Goal: Information Seeking & Learning: Understand process/instructions

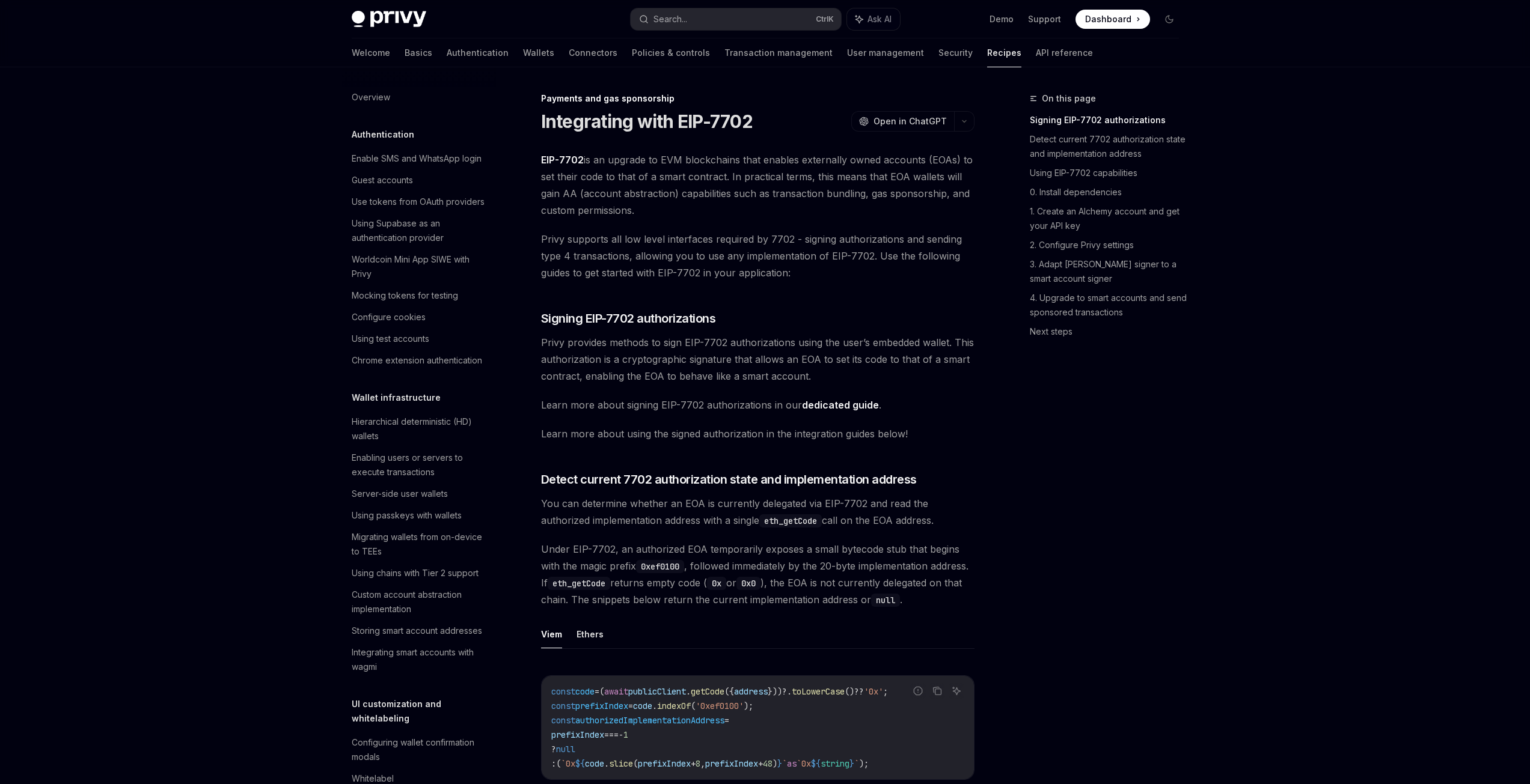
scroll to position [927, 0]
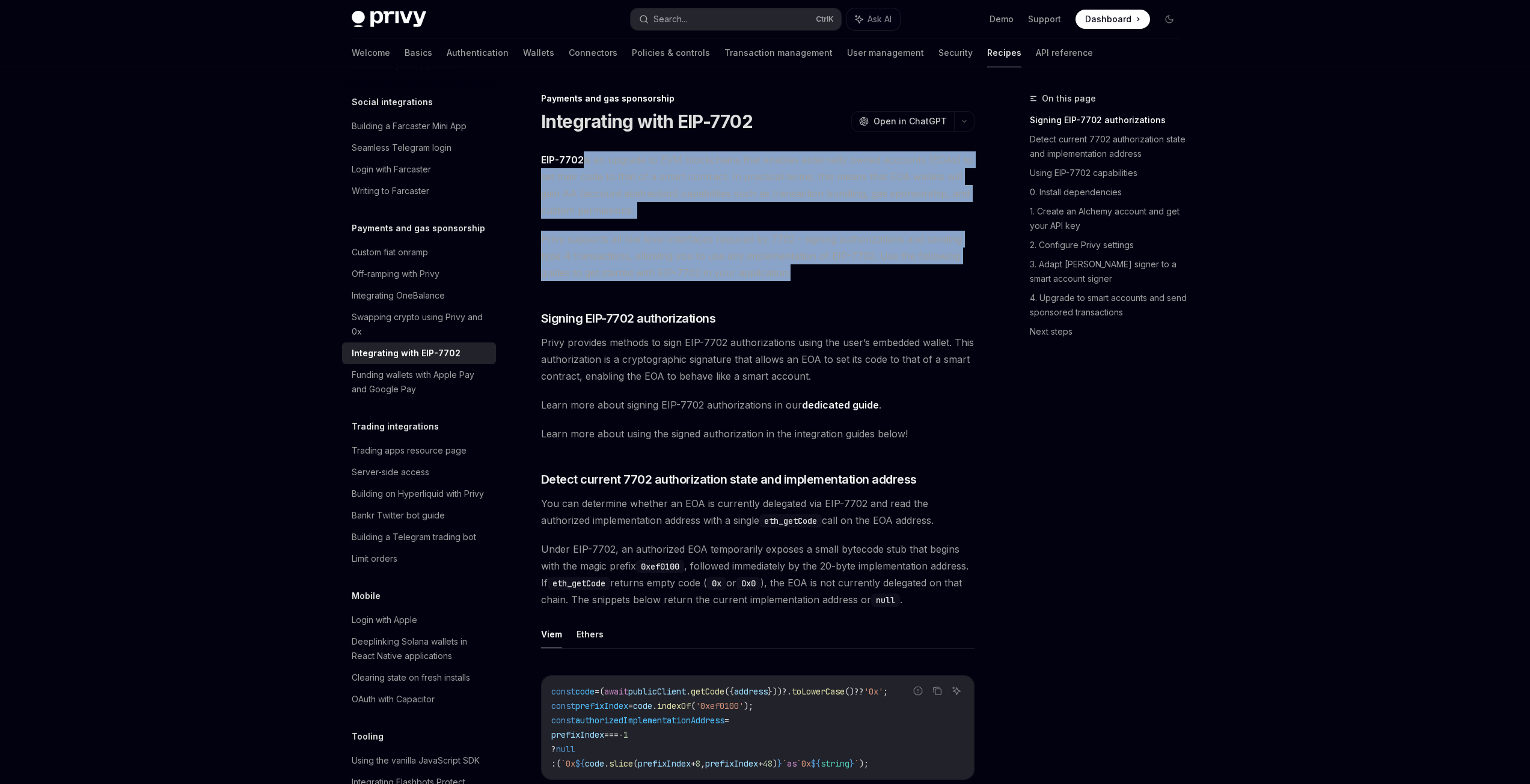
drag, startPoint x: 584, startPoint y: 157, endPoint x: 795, endPoint y: 273, distance: 240.8
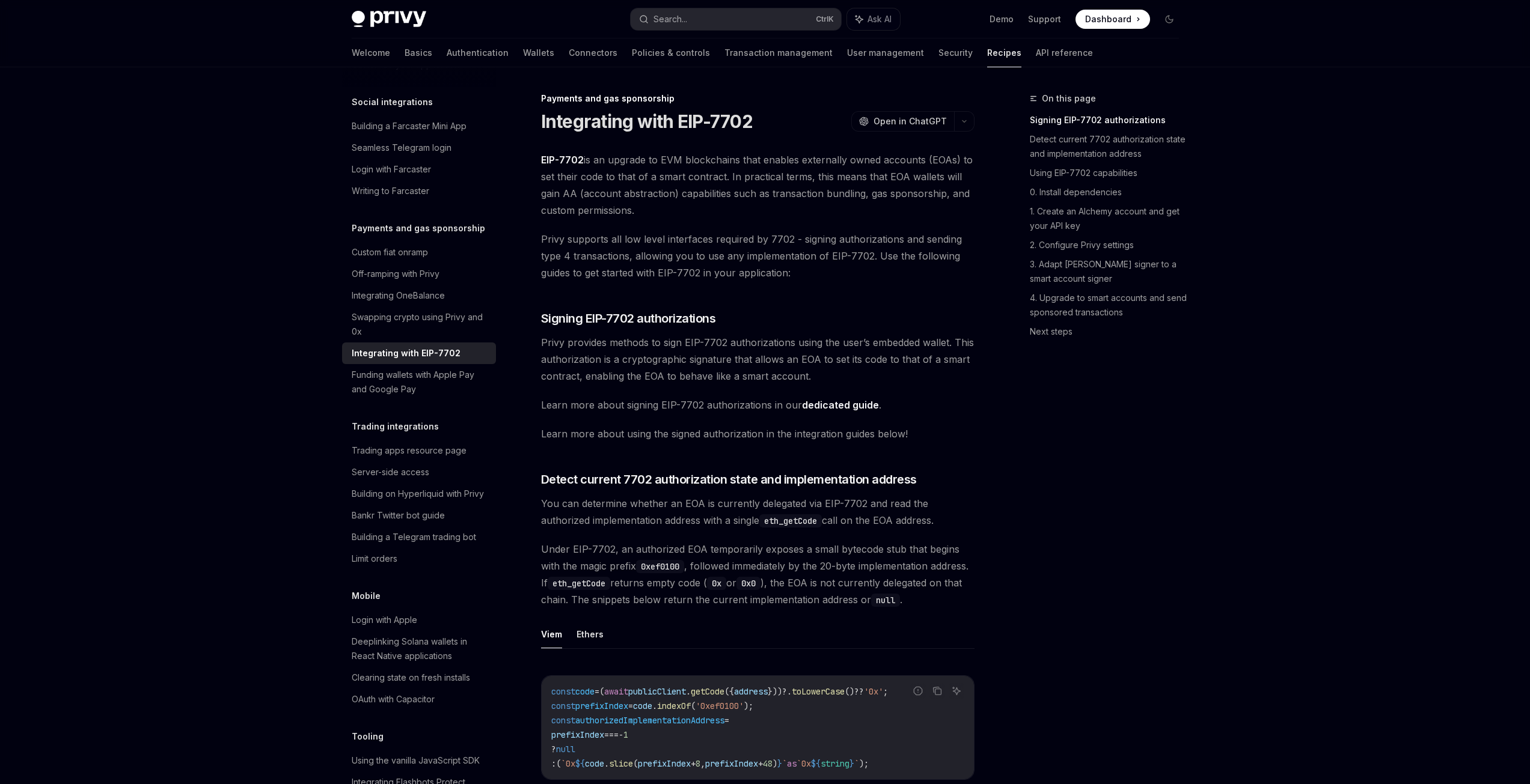
click at [677, 356] on span "Privy provides methods to sign EIP-7702 authorizations using the user’s embedde…" at bounding box center [758, 359] width 434 height 50
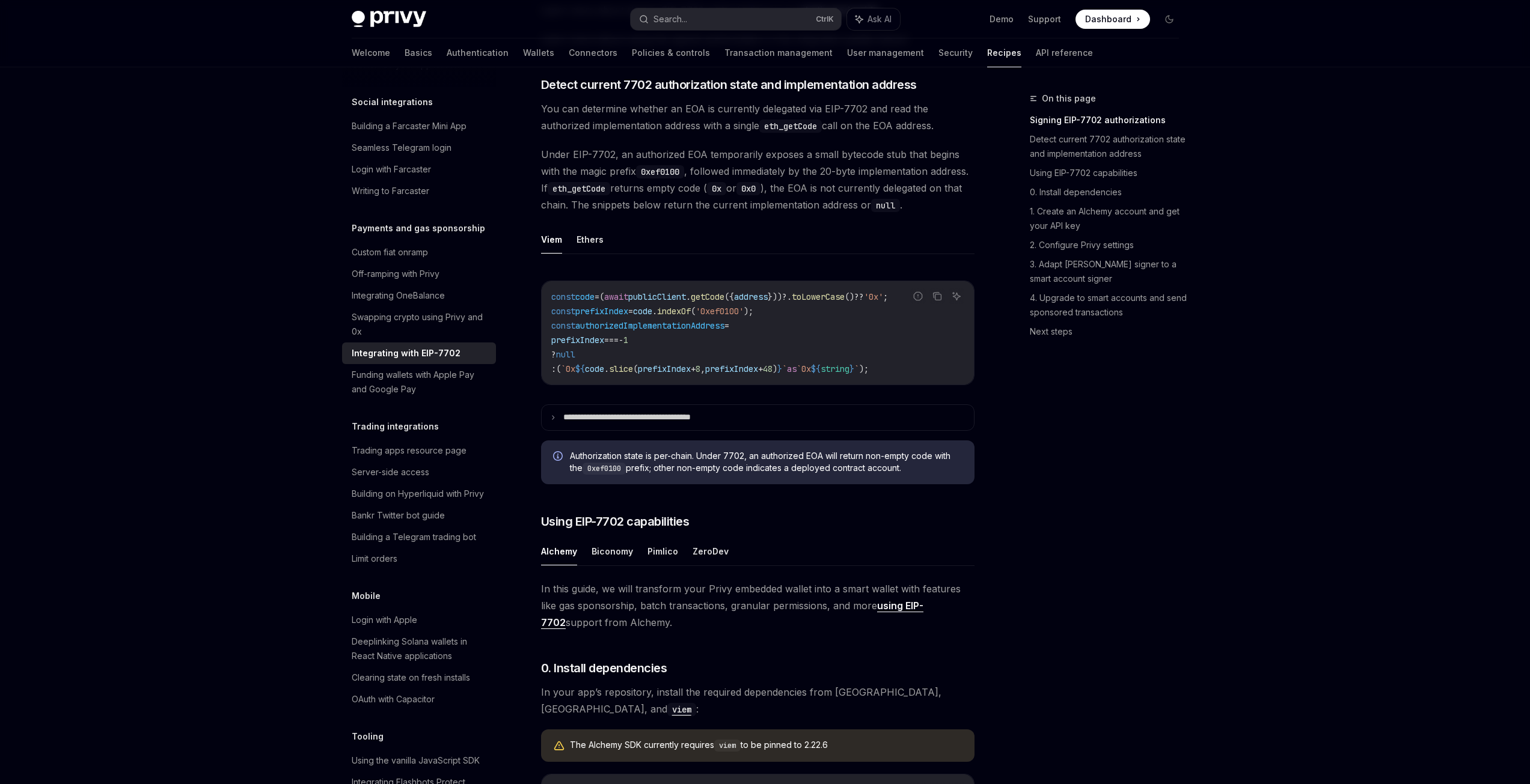
scroll to position [421, 0]
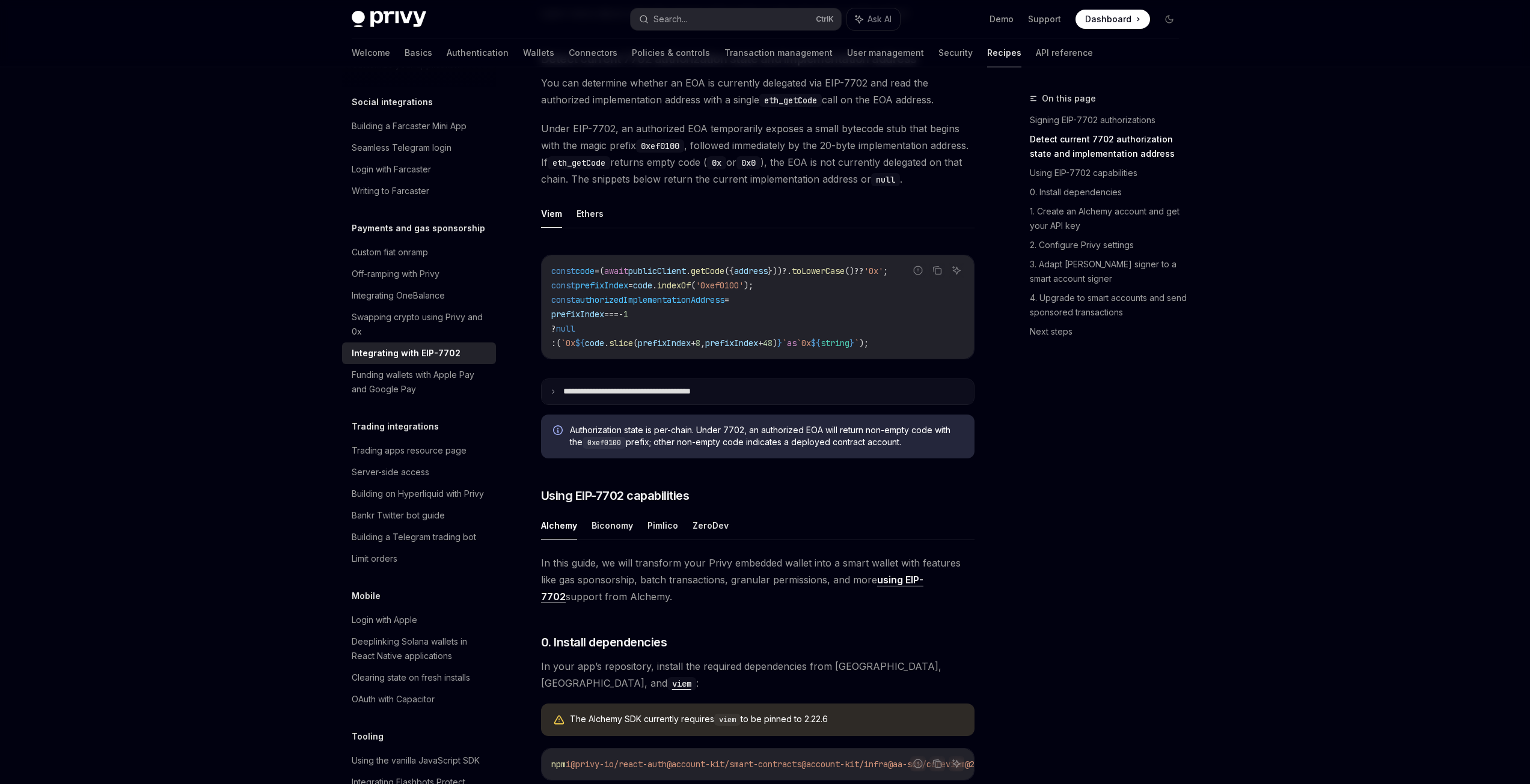
click at [654, 398] on p "**********" at bounding box center [647, 392] width 168 height 11
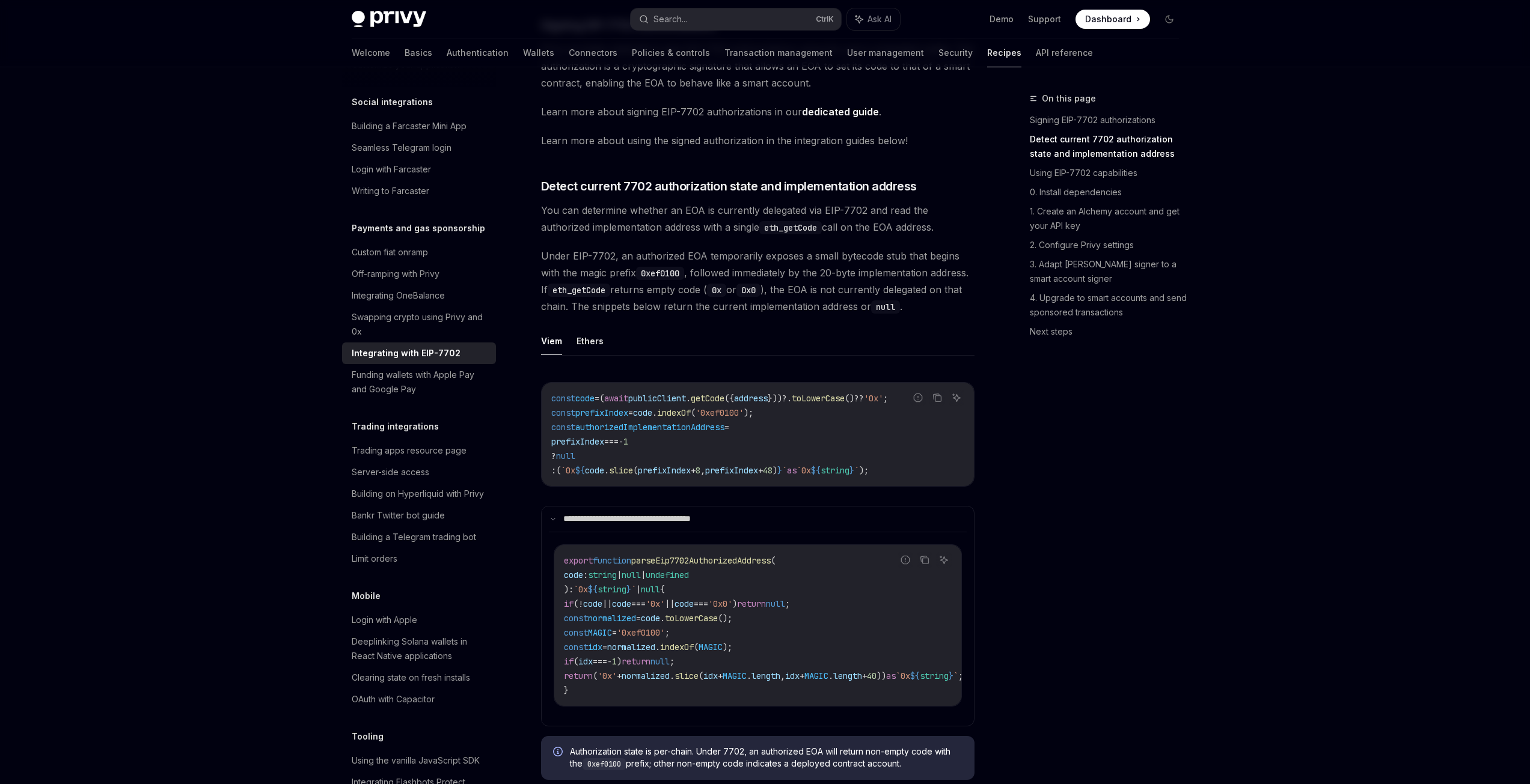
scroll to position [291, 0]
click at [598, 357] on button "Ethers" at bounding box center [590, 343] width 27 height 28
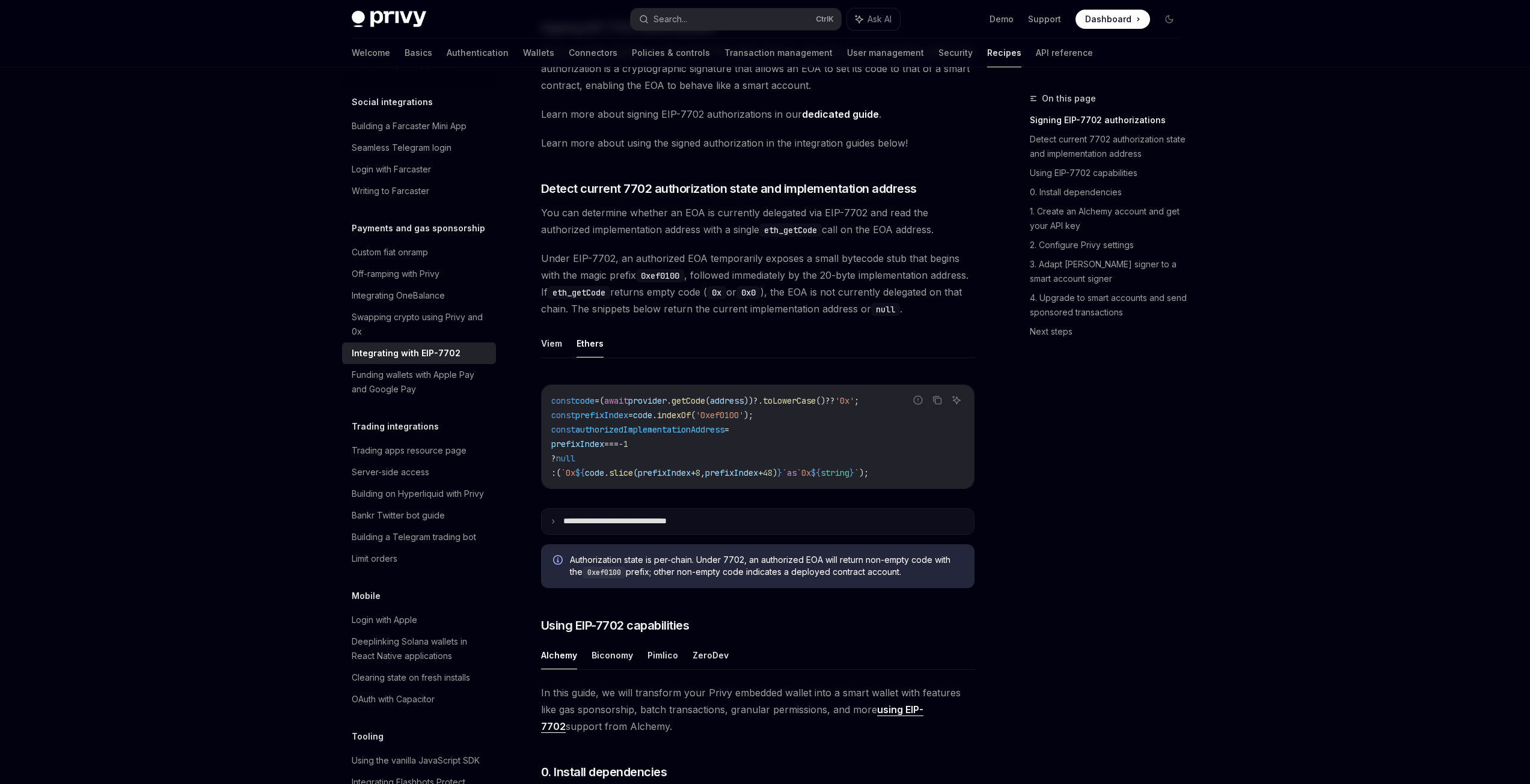
click at [608, 534] on summary "**********" at bounding box center [758, 522] width 432 height 26
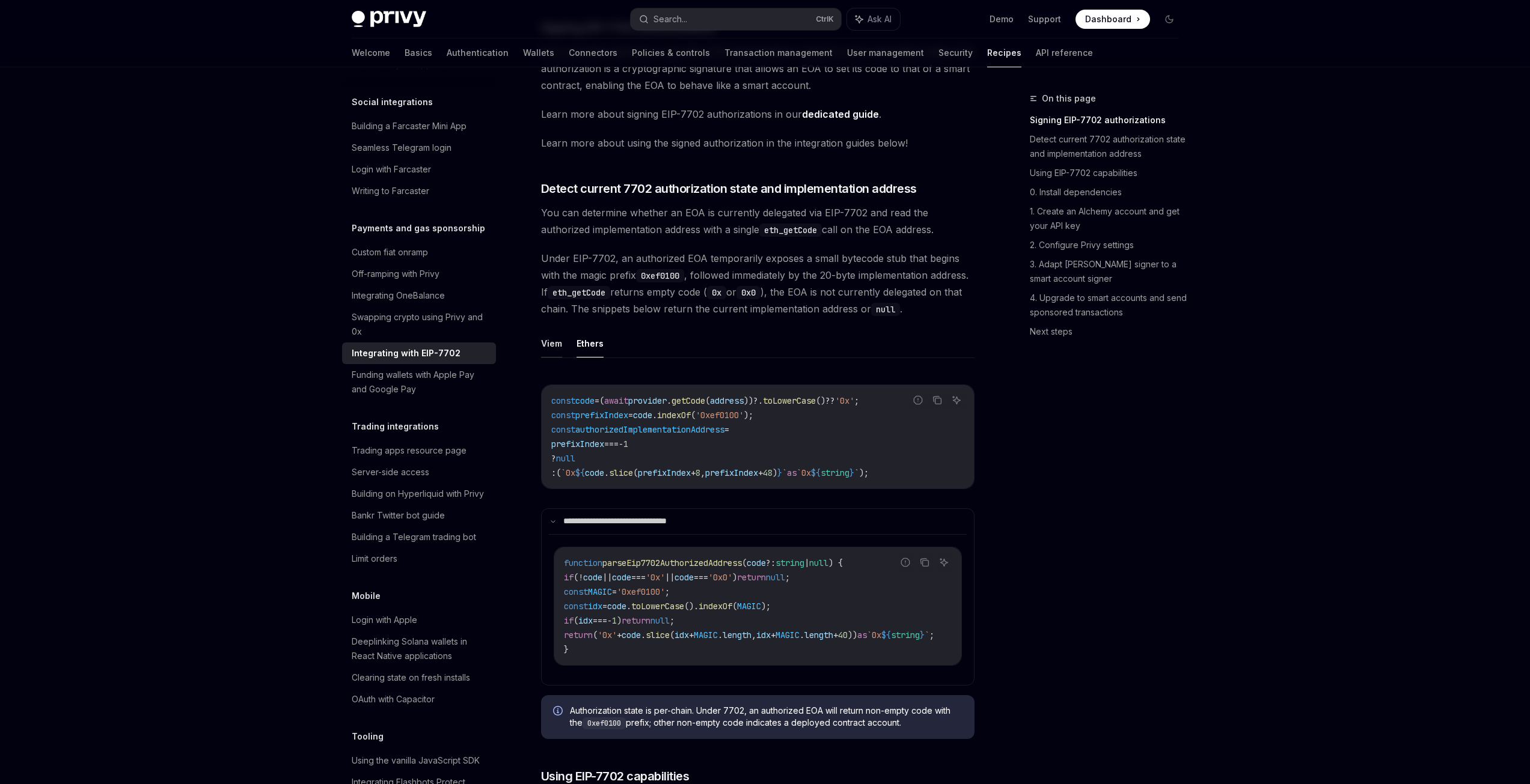
click at [554, 357] on button "Viem" at bounding box center [552, 343] width 21 height 28
type textarea "*"
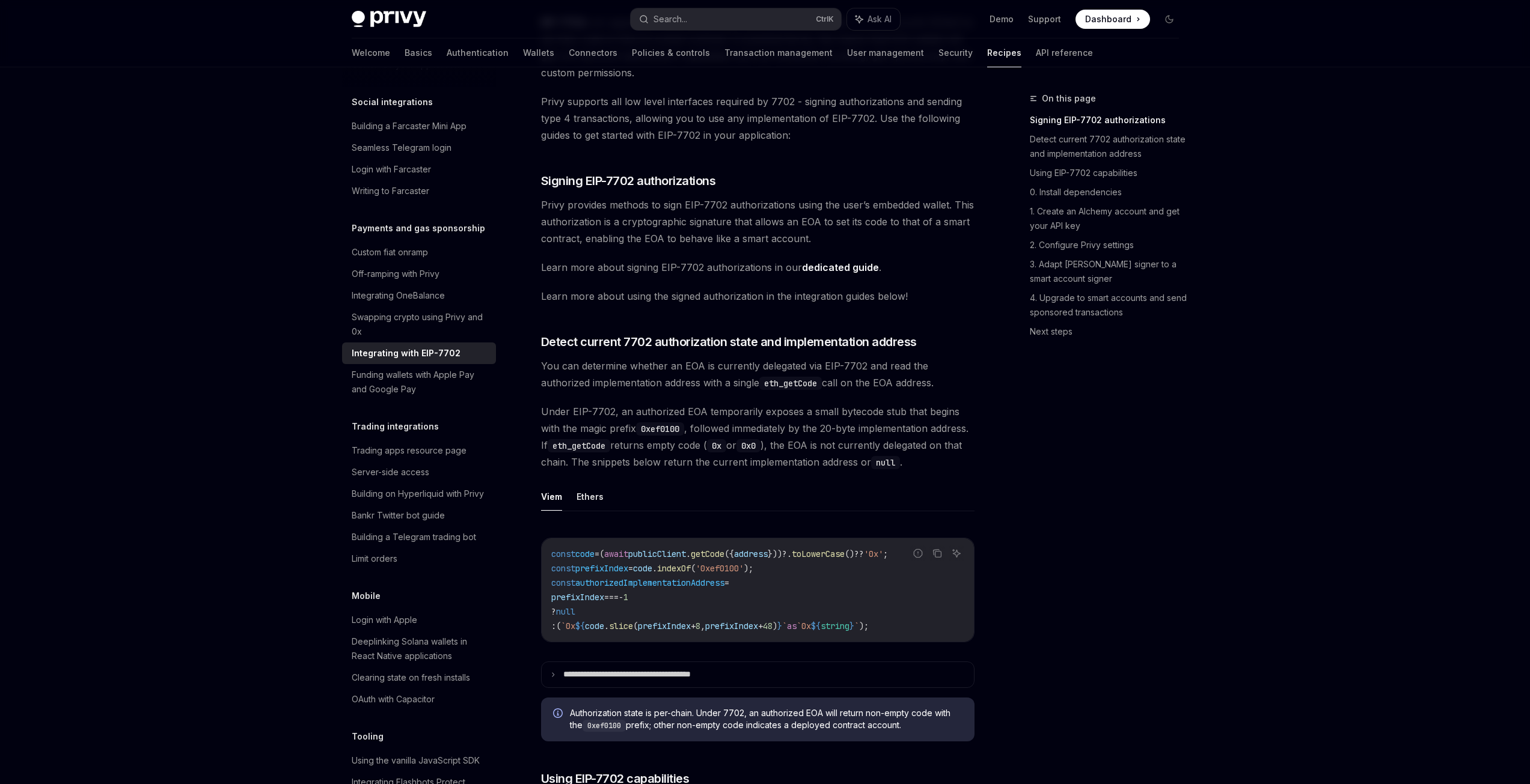
scroll to position [110, 0]
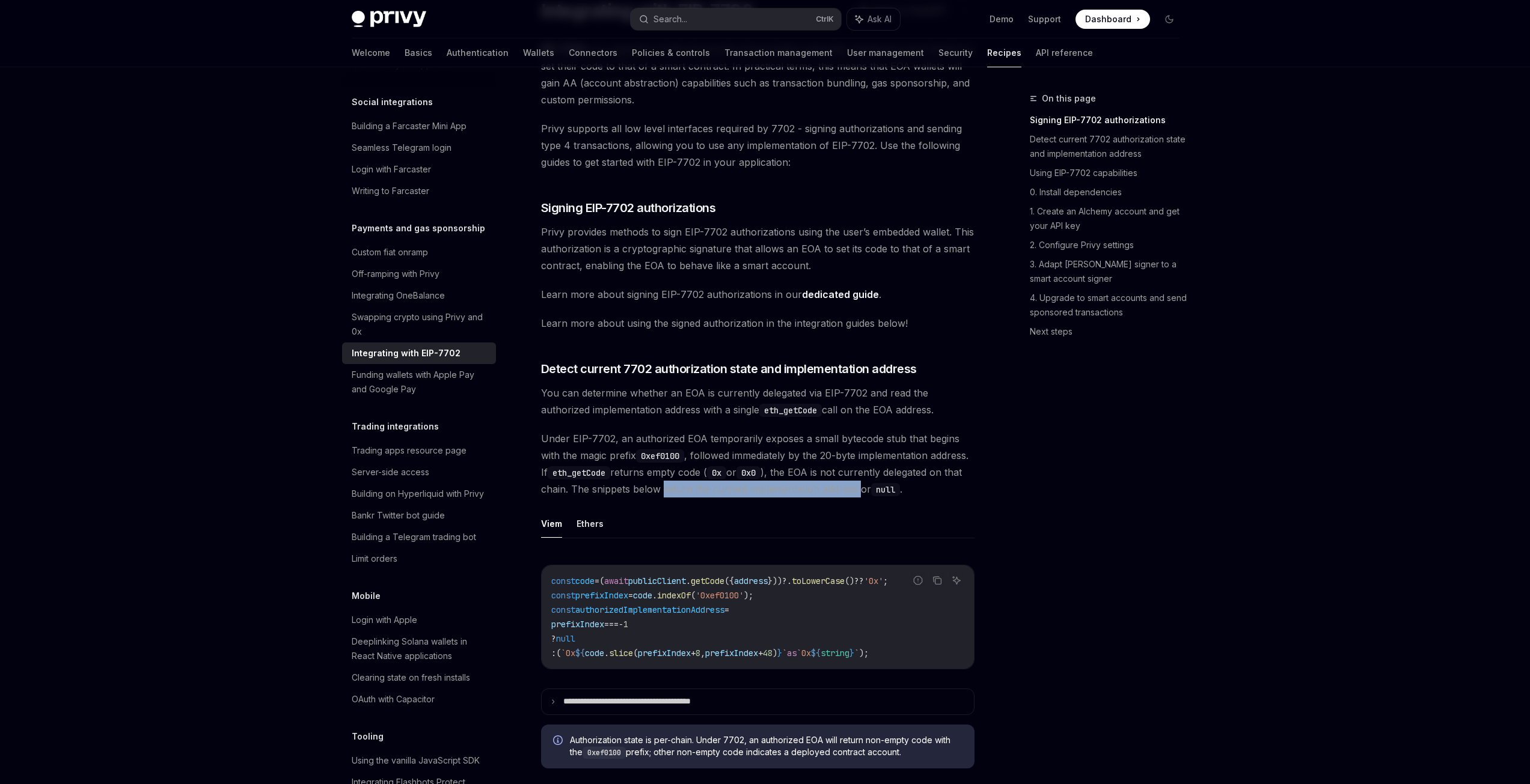
drag, startPoint x: 745, startPoint y: 489, endPoint x: 940, endPoint y: 497, distance: 195.2
click at [940, 497] on span "Under EIP-7702, an authorized EOA temporarily exposes a small bytecode stub tha…" at bounding box center [758, 464] width 434 height 68
